Goal: Navigation & Orientation: Find specific page/section

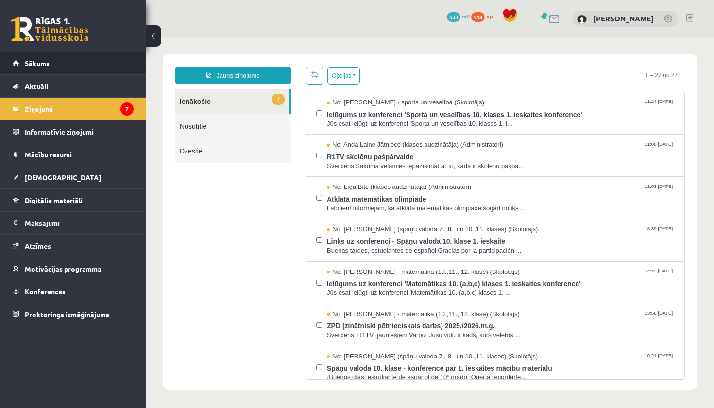
click at [45, 62] on span "Sākums" at bounding box center [37, 63] width 25 height 9
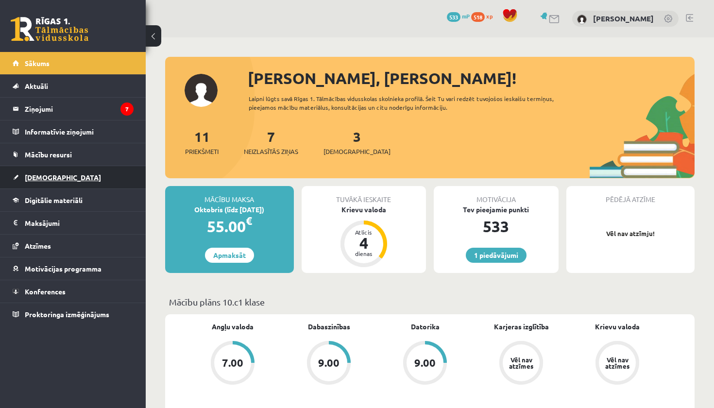
click at [44, 171] on link "[DEMOGRAPHIC_DATA]" at bounding box center [73, 177] width 121 height 22
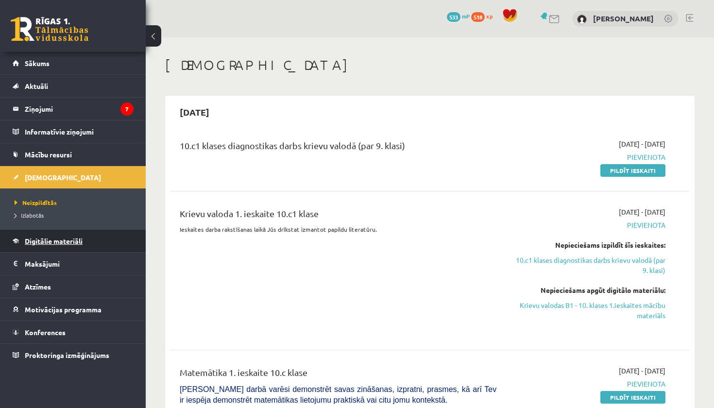
click at [55, 241] on span "Digitālie materiāli" at bounding box center [54, 240] width 58 height 9
